Goal: Task Accomplishment & Management: Use online tool/utility

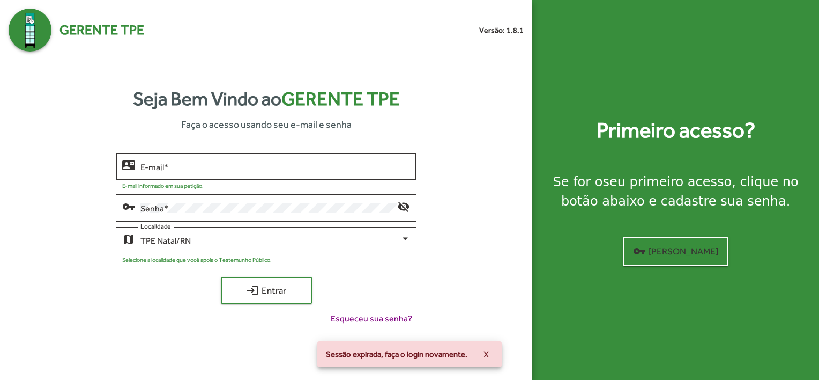
click at [170, 157] on div "E-mail *" at bounding box center [276, 165] width 270 height 29
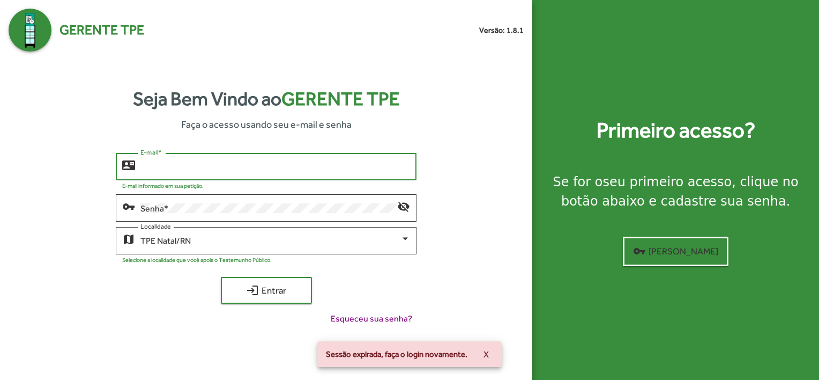
click at [172, 164] on input "E-mail *" at bounding box center [276, 167] width 270 height 10
type input "**********"
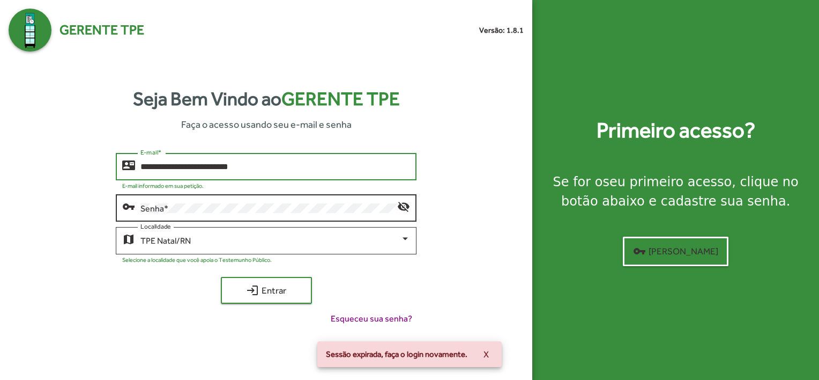
click at [209, 203] on div "Senha *" at bounding box center [269, 206] width 257 height 29
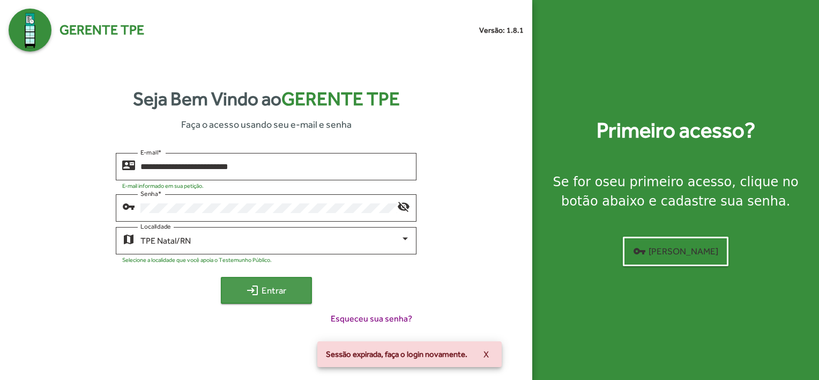
click at [272, 290] on span "login Entrar" at bounding box center [267, 289] width 72 height 19
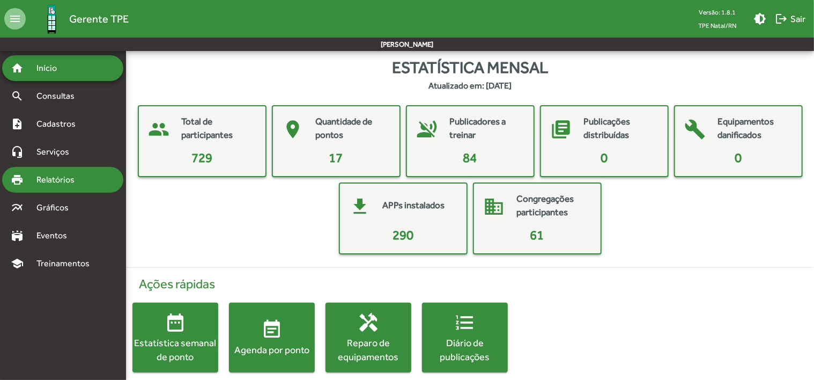
click at [68, 179] on span "Relatórios" at bounding box center [59, 179] width 58 height 13
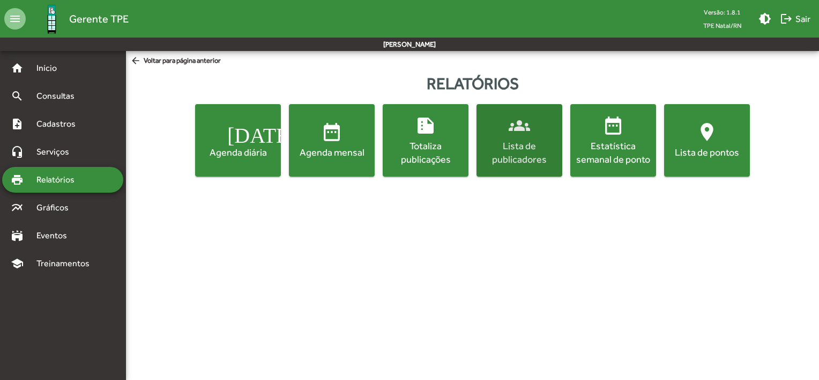
click at [518, 139] on div "Lista de publicadores" at bounding box center [520, 152] width 82 height 27
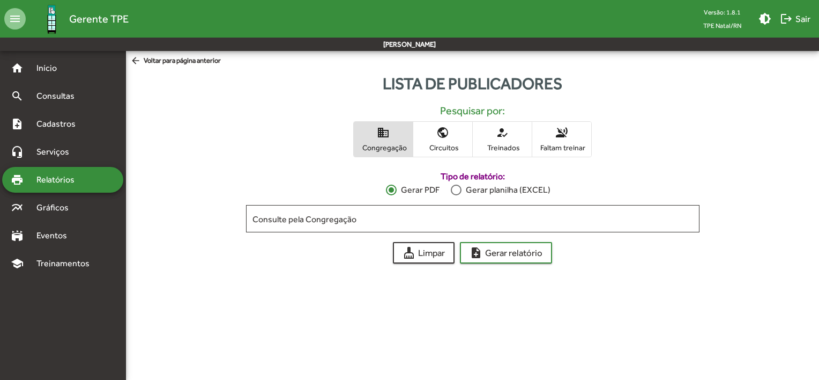
click at [561, 139] on span "voice_over_off Faltam treinar" at bounding box center [562, 139] width 59 height 35
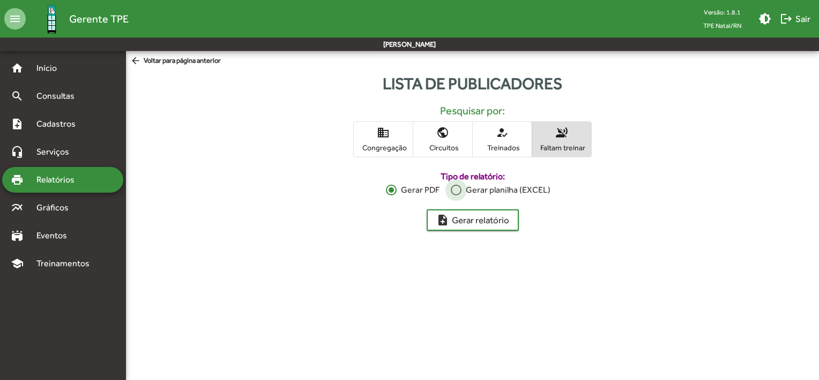
click at [454, 185] on div at bounding box center [456, 189] width 11 height 11
click at [503, 232] on div "Lista de publicadores Pesquisar por: domain Congregação public Circuitos how_to…" at bounding box center [472, 153] width 693 height 172
click at [502, 223] on span "note_add Gerar relatório" at bounding box center [473, 219] width 73 height 19
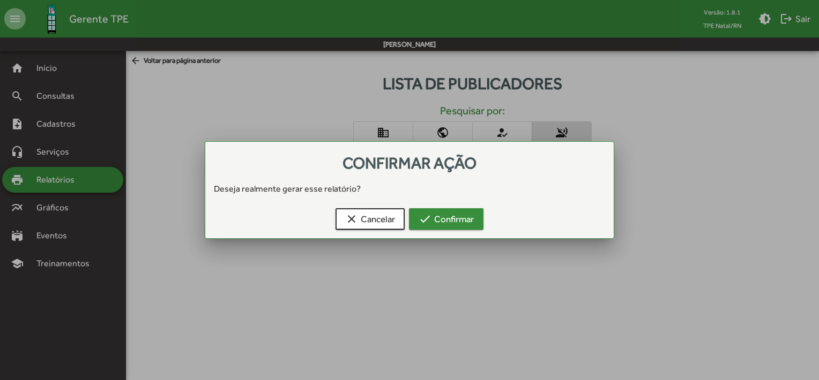
click at [461, 228] on span "check Confirmar" at bounding box center [446, 218] width 55 height 19
